Goal: Task Accomplishment & Management: Complete application form

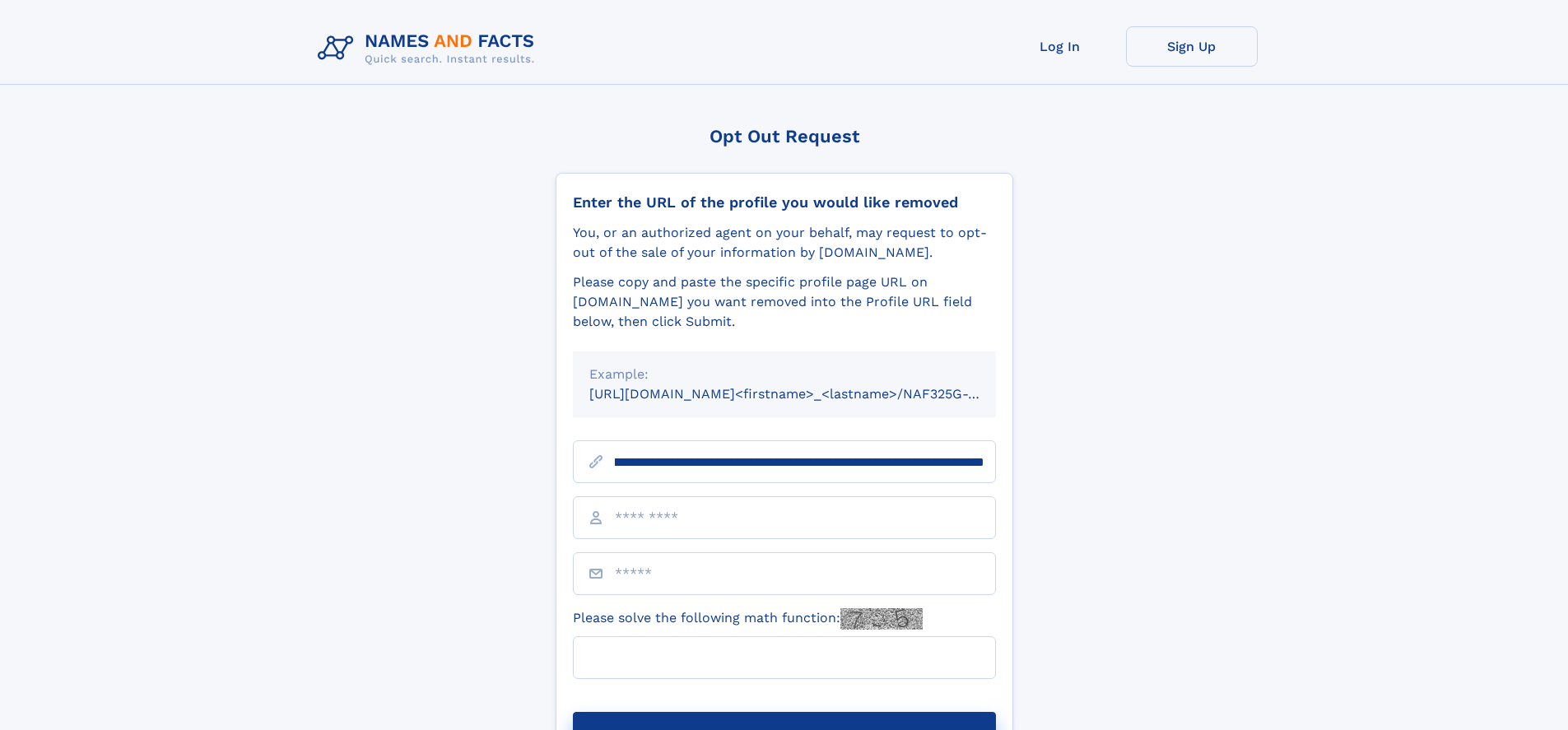
scroll to position [0, 184]
type input "**********"
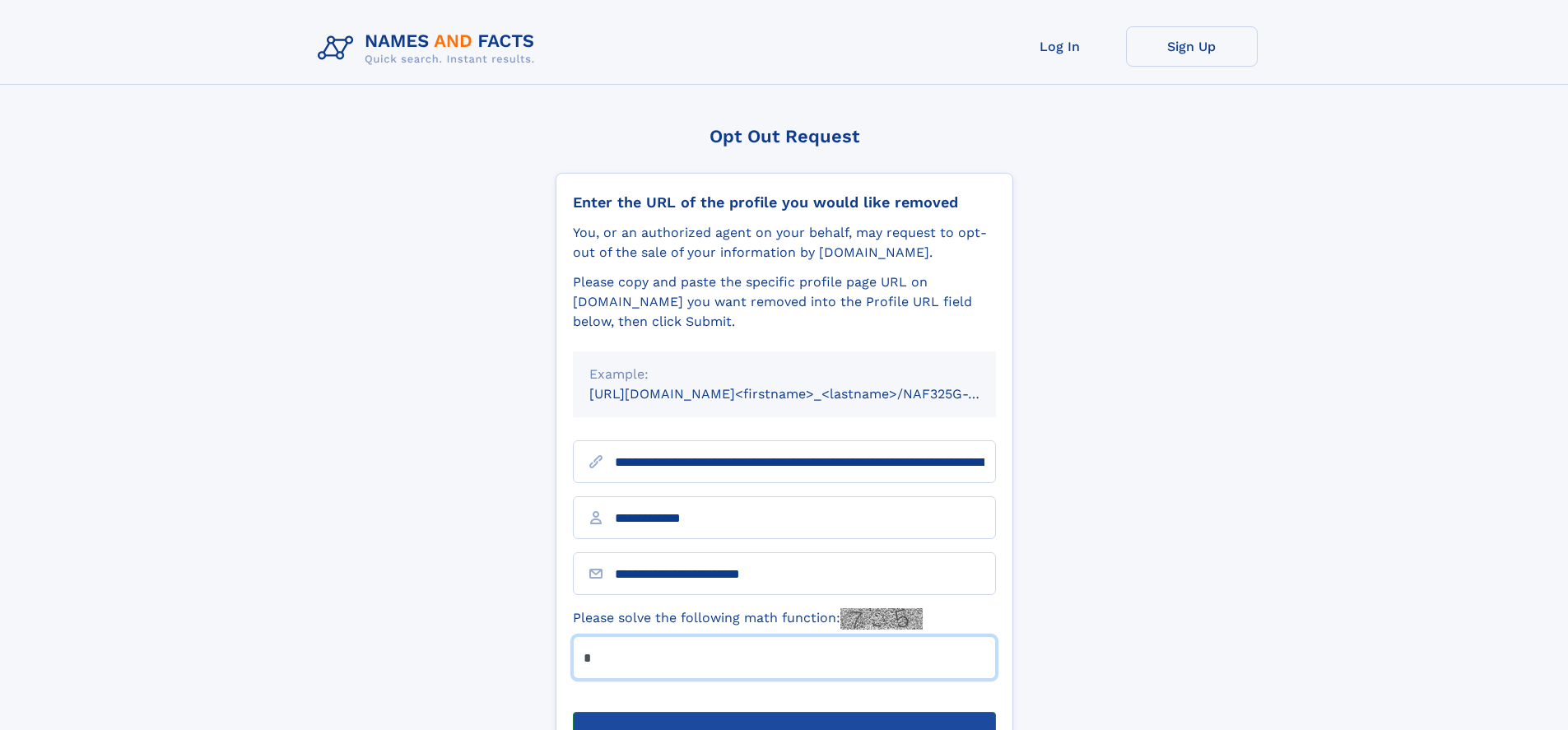
type input "*"
click at [783, 713] on button "Submit Opt Out Request" at bounding box center [784, 739] width 423 height 53
